Goal: Use online tool/utility: Use online tool/utility

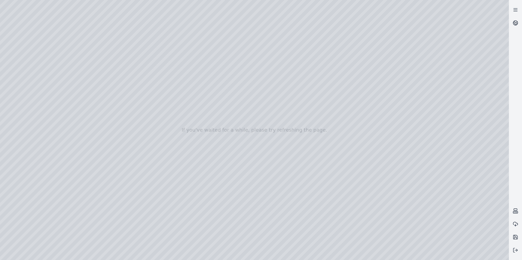
click at [96, 17] on div at bounding box center [254, 130] width 509 height 260
